Goal: Complete application form

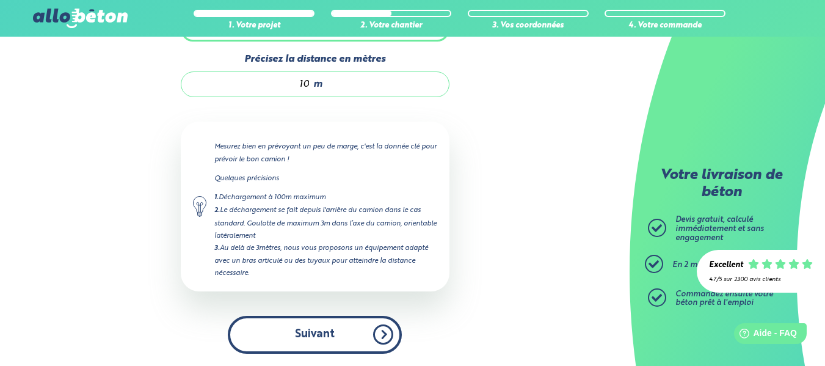
click at [325, 325] on button "Suivant" at bounding box center [315, 334] width 174 height 37
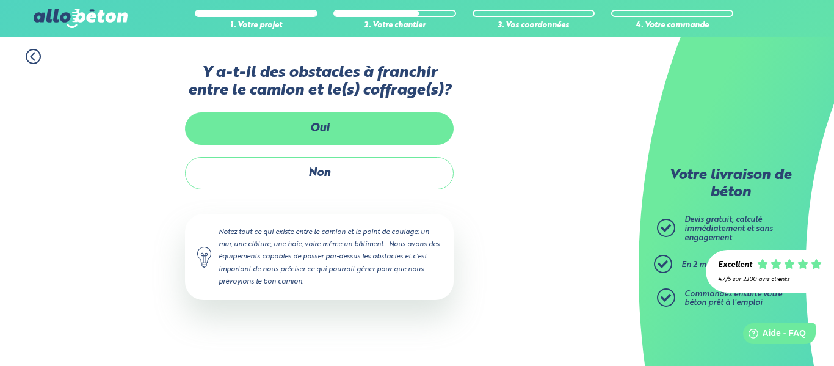
click at [327, 131] on label "Oui" at bounding box center [319, 128] width 269 height 32
click at [0, 0] on input "Oui" at bounding box center [0, 0] width 0 height 0
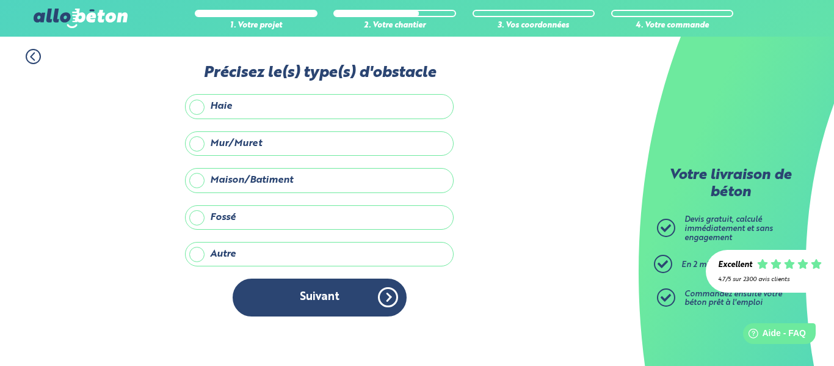
click at [195, 106] on label "Haie" at bounding box center [319, 106] width 269 height 24
click at [0, 0] on input "Haie" at bounding box center [0, 0] width 0 height 0
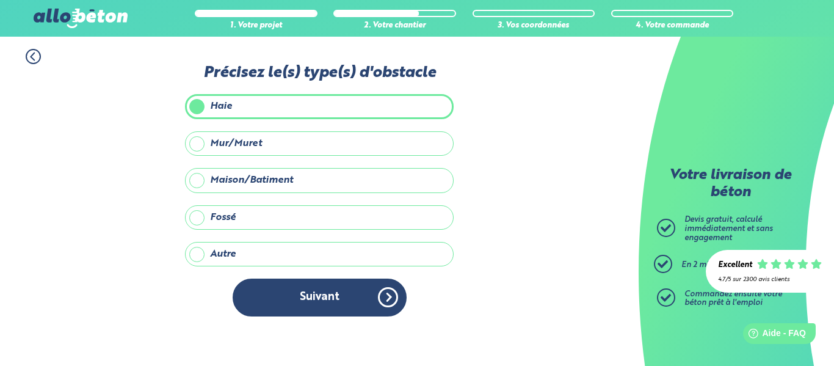
click at [35, 62] on icon at bounding box center [33, 56] width 15 height 15
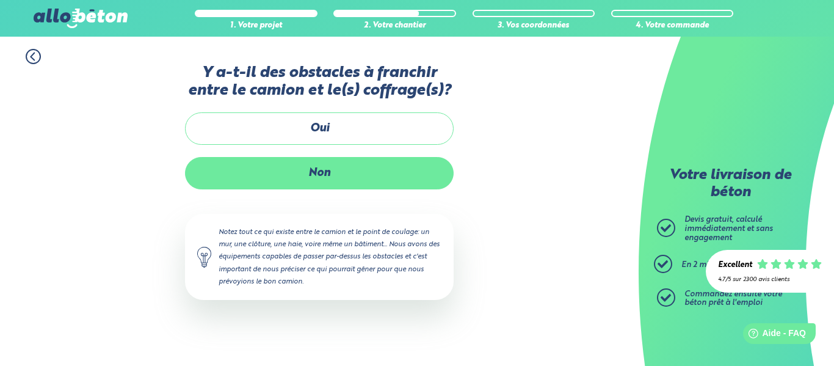
click at [267, 180] on label "Non" at bounding box center [319, 173] width 269 height 32
click at [0, 0] on input "Non" at bounding box center [0, 0] width 0 height 0
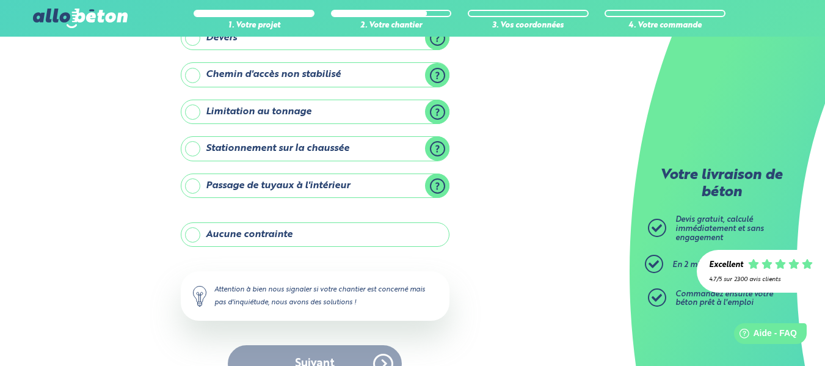
scroll to position [200, 0]
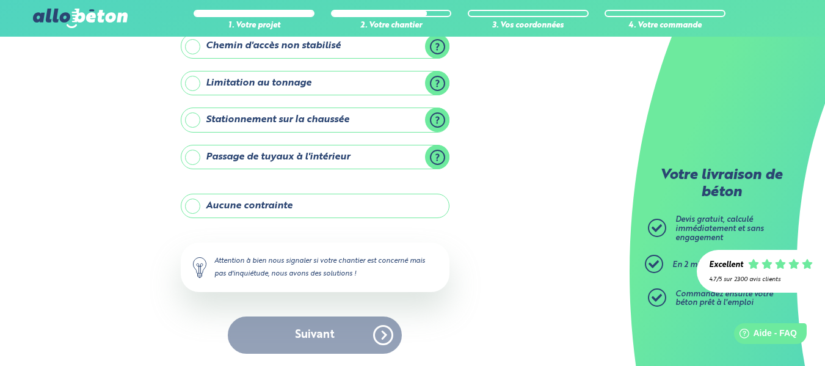
click at [191, 201] on label "Aucune contrainte" at bounding box center [315, 206] width 269 height 24
click at [0, 0] on input "Aucune contrainte" at bounding box center [0, 0] width 0 height 0
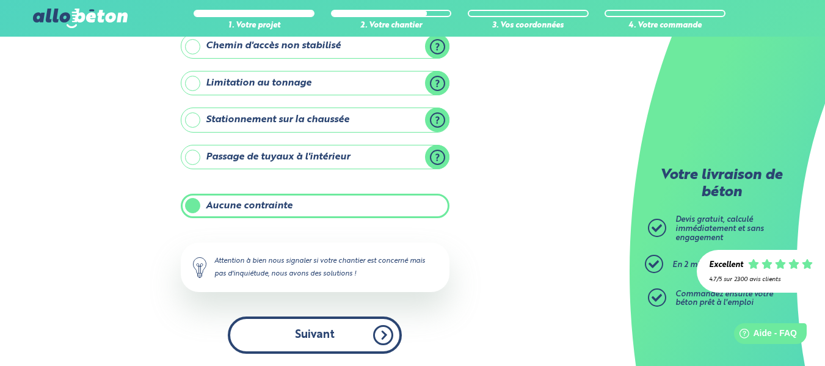
click at [303, 332] on button "Suivant" at bounding box center [315, 334] width 174 height 37
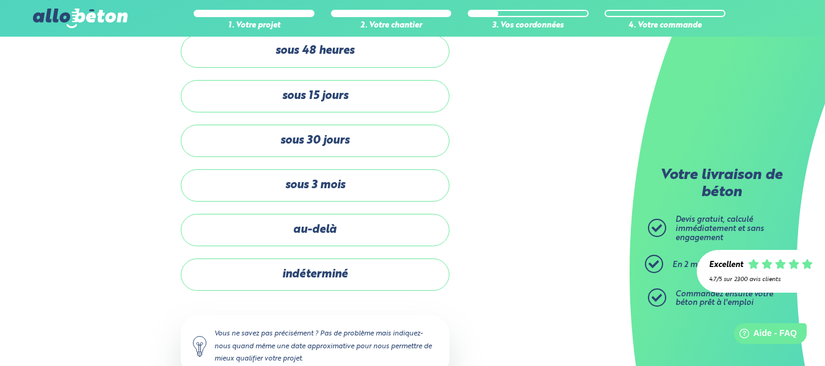
scroll to position [60, 0]
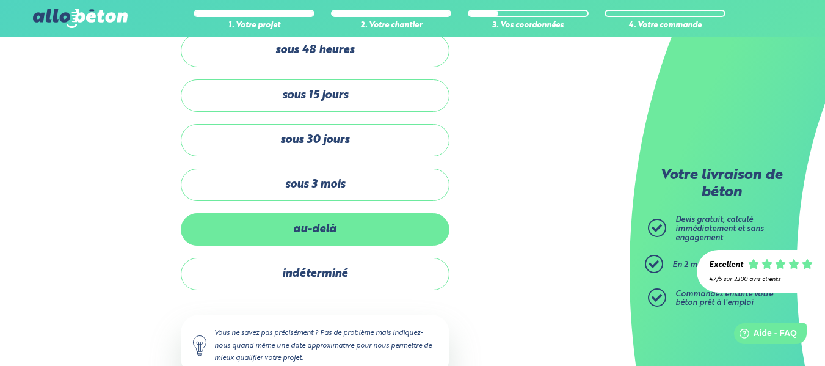
click at [308, 230] on label "au-delà" at bounding box center [315, 229] width 269 height 32
click at [0, 0] on input "au-delà" at bounding box center [0, 0] width 0 height 0
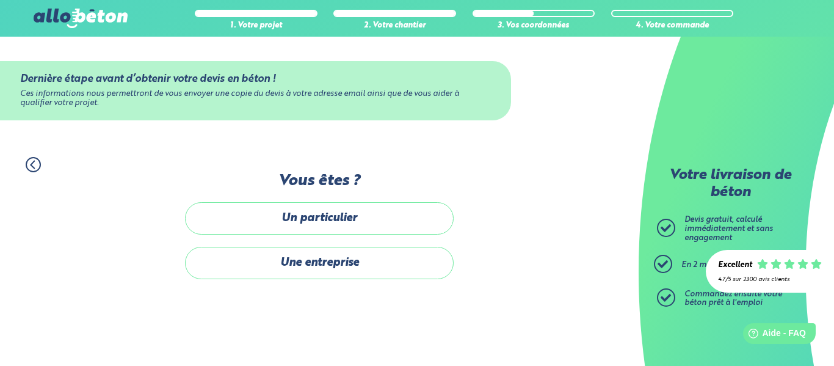
click at [308, 230] on label "Un particulier" at bounding box center [319, 218] width 269 height 32
click at [0, 0] on input "Un particulier" at bounding box center [0, 0] width 0 height 0
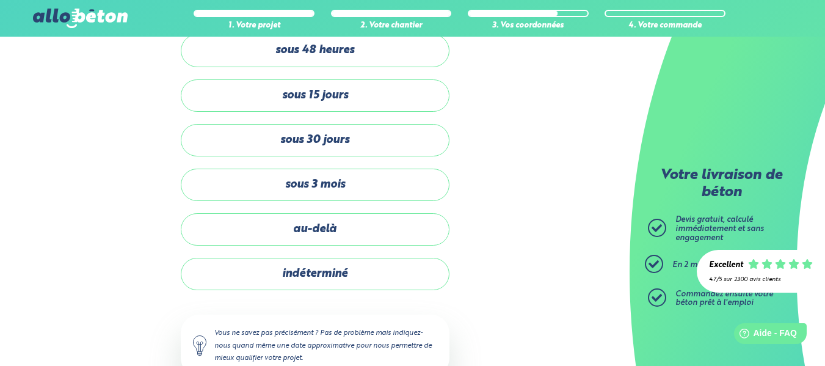
scroll to position [200, 0]
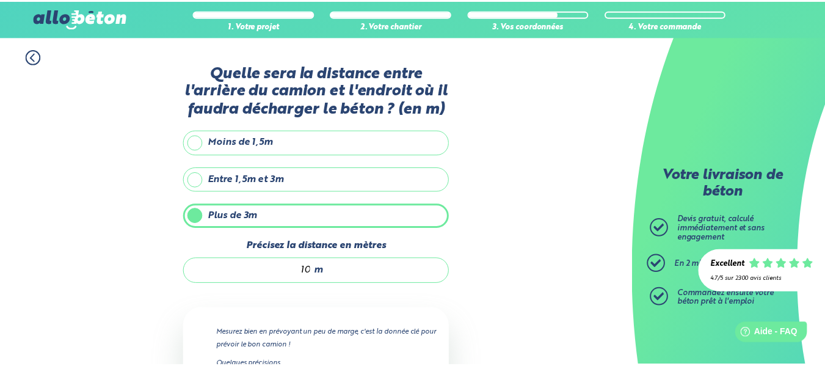
scroll to position [187, 0]
